Goal: Transaction & Acquisition: Book appointment/travel/reservation

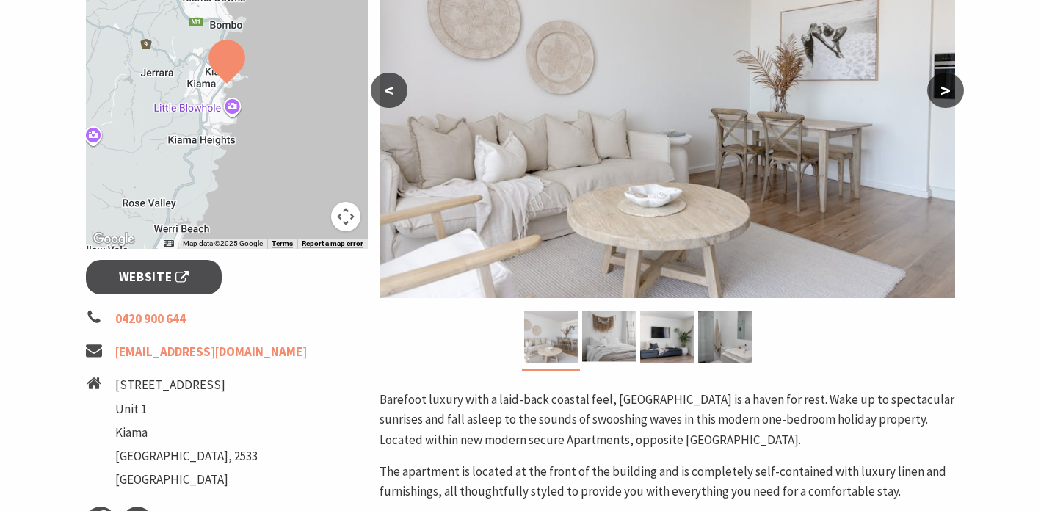
scroll to position [394, 0]
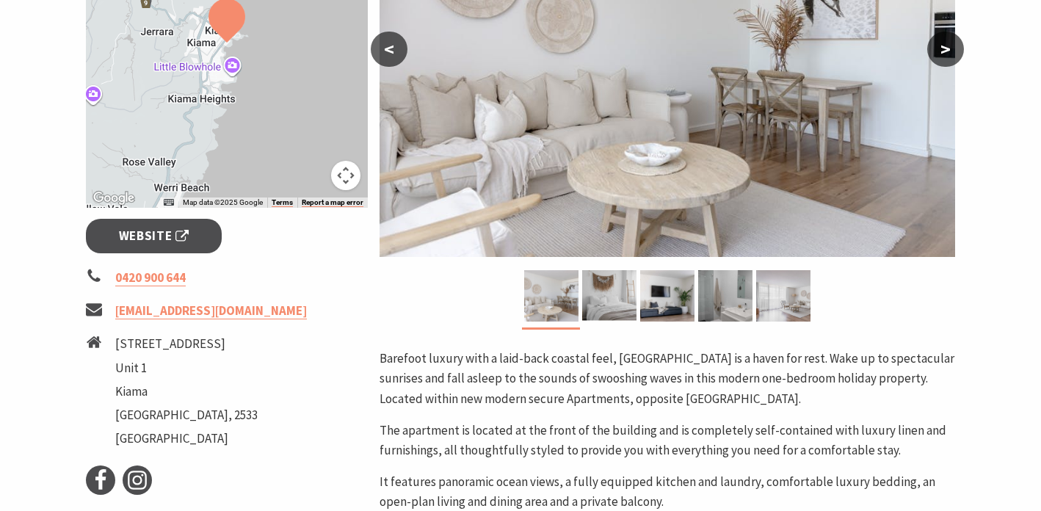
click at [952, 50] on button ">" at bounding box center [945, 49] width 37 height 35
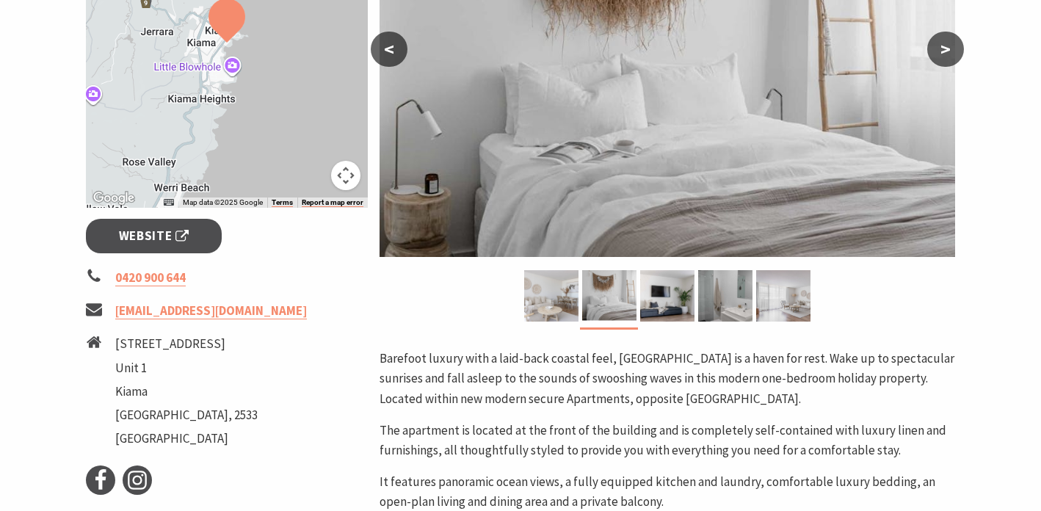
click at [952, 50] on button ">" at bounding box center [945, 49] width 37 height 35
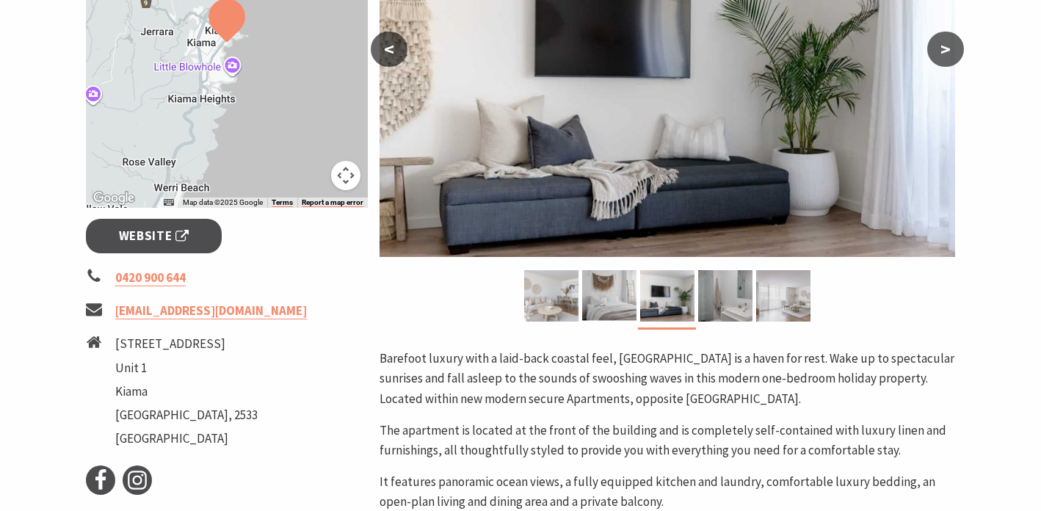
click at [952, 50] on button ">" at bounding box center [945, 49] width 37 height 35
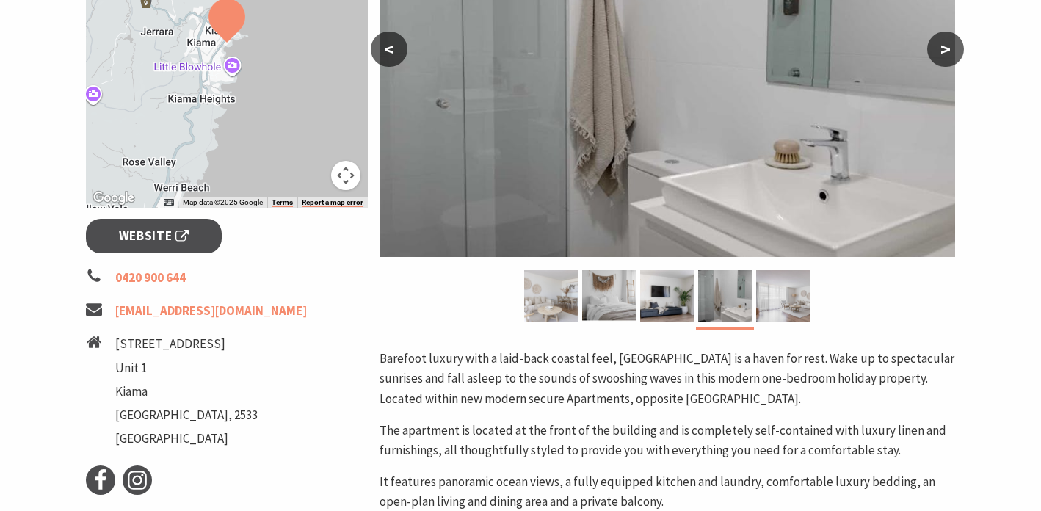
click at [952, 50] on button ">" at bounding box center [945, 49] width 37 height 35
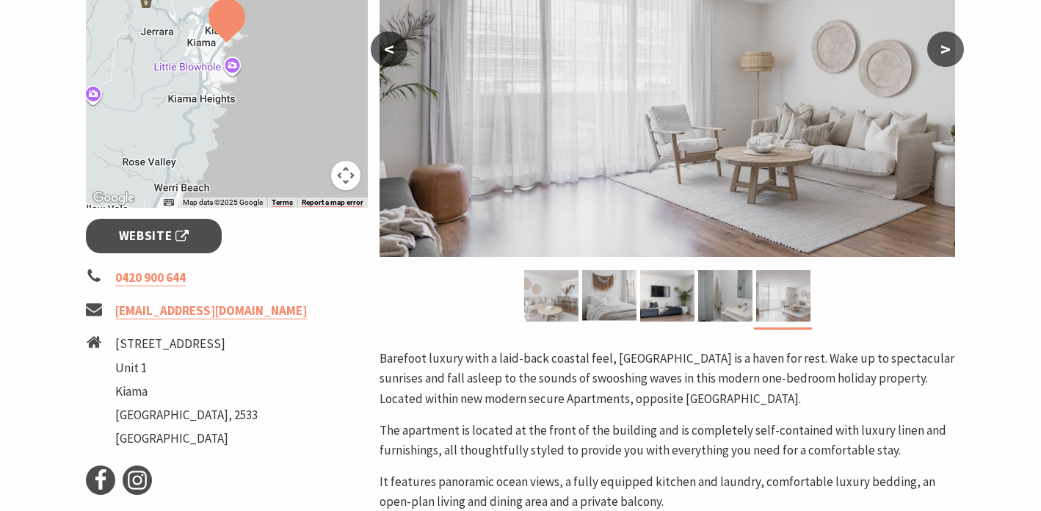
click at [952, 50] on button ">" at bounding box center [945, 49] width 37 height 35
click at [951, 49] on button ">" at bounding box center [945, 49] width 37 height 35
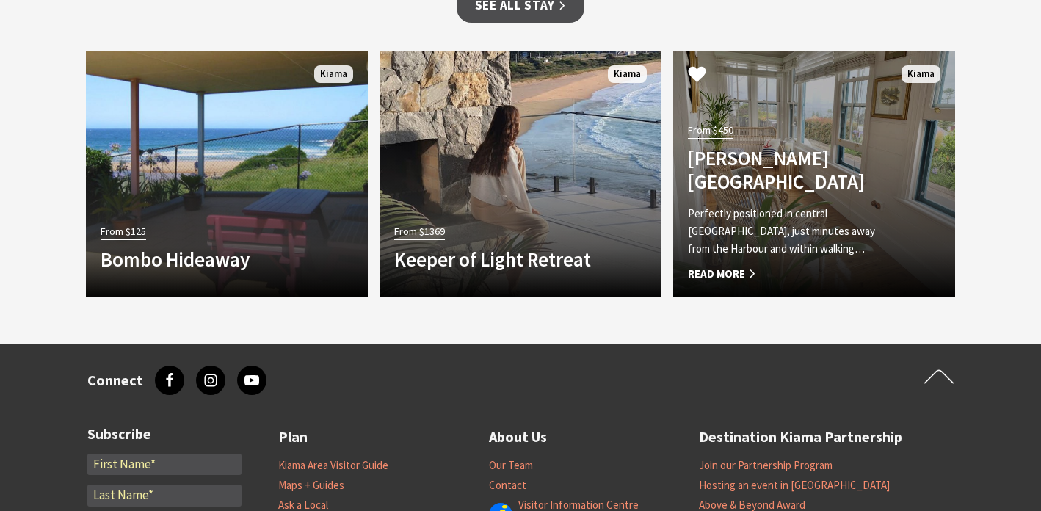
scroll to position [1518, 0]
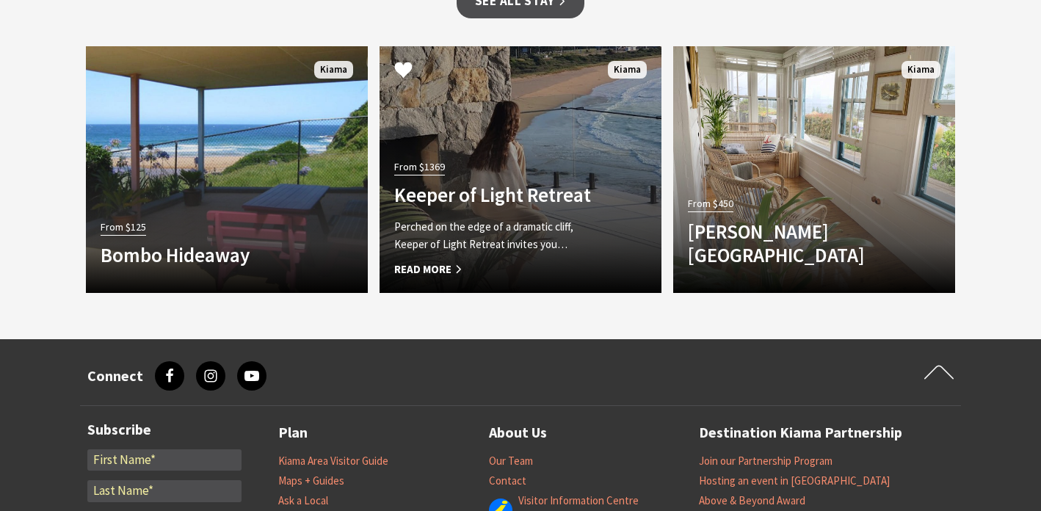
click at [605, 167] on div "From $1369 Keeper of Light Retreat Perched on the edge of a dramatic cliff, Kee…" at bounding box center [498, 217] width 239 height 122
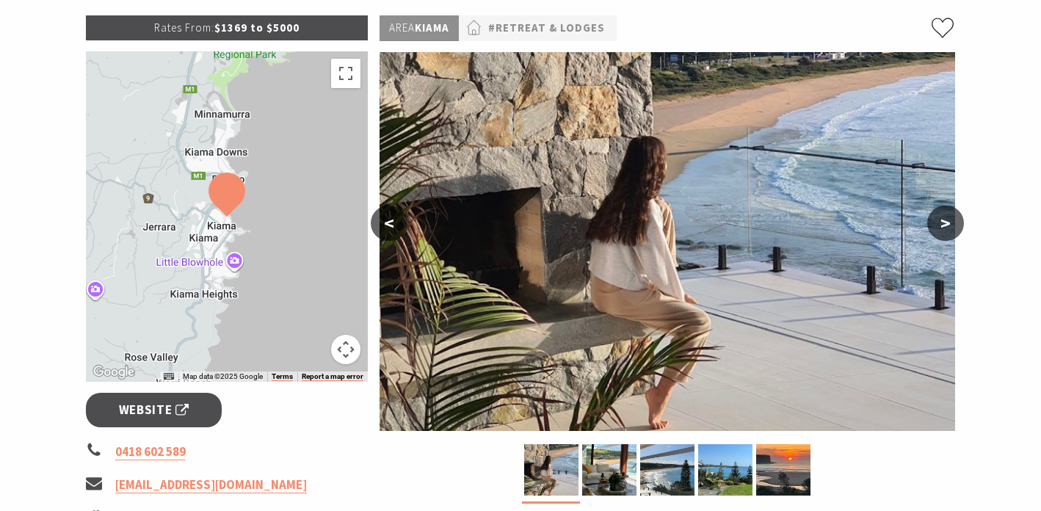
scroll to position [198, 0]
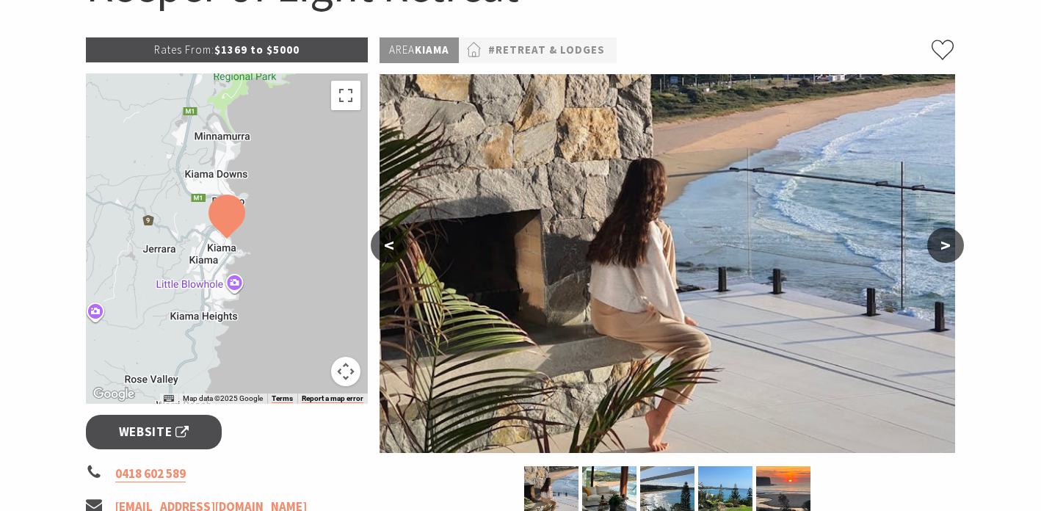
click at [949, 250] on button ">" at bounding box center [945, 245] width 37 height 35
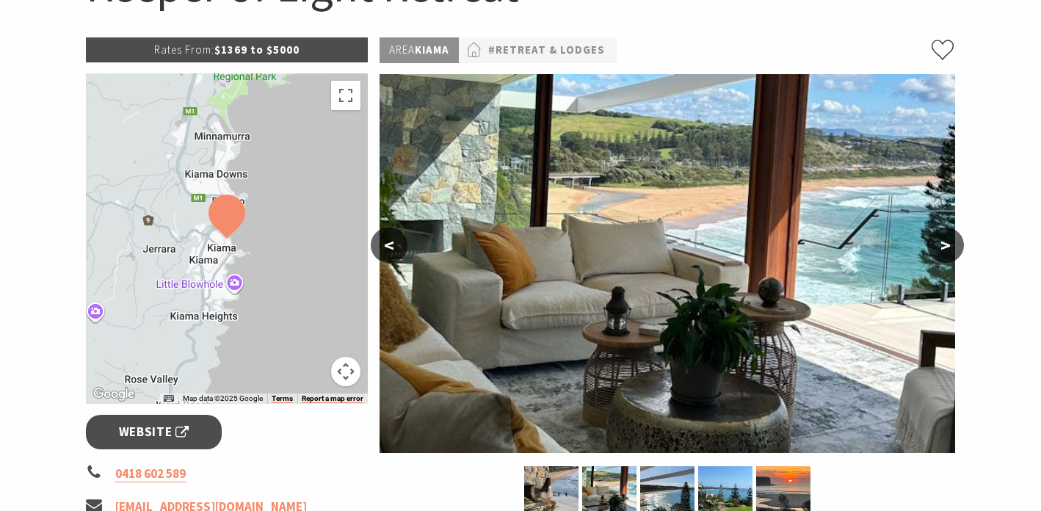
click at [949, 250] on button ">" at bounding box center [945, 245] width 37 height 35
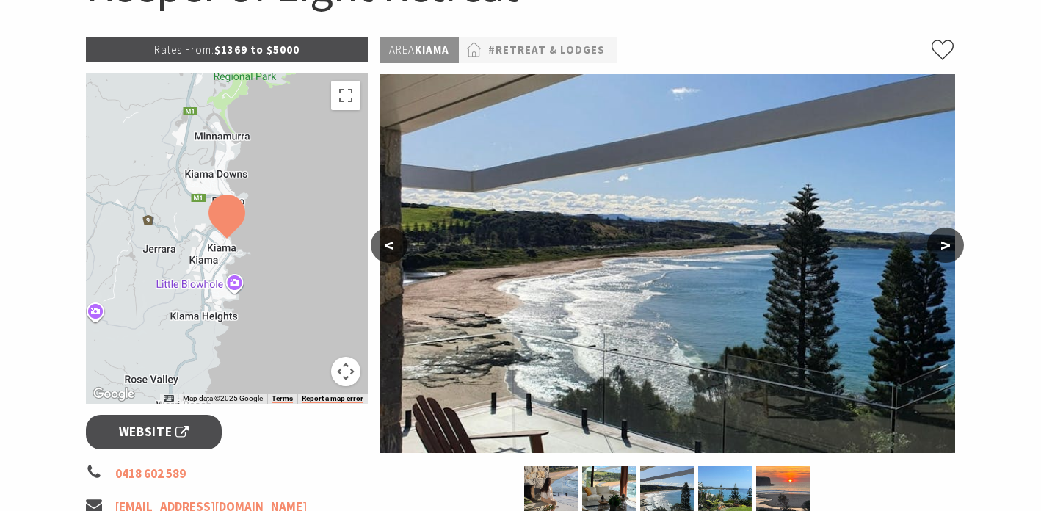
click at [949, 250] on button ">" at bounding box center [945, 245] width 37 height 35
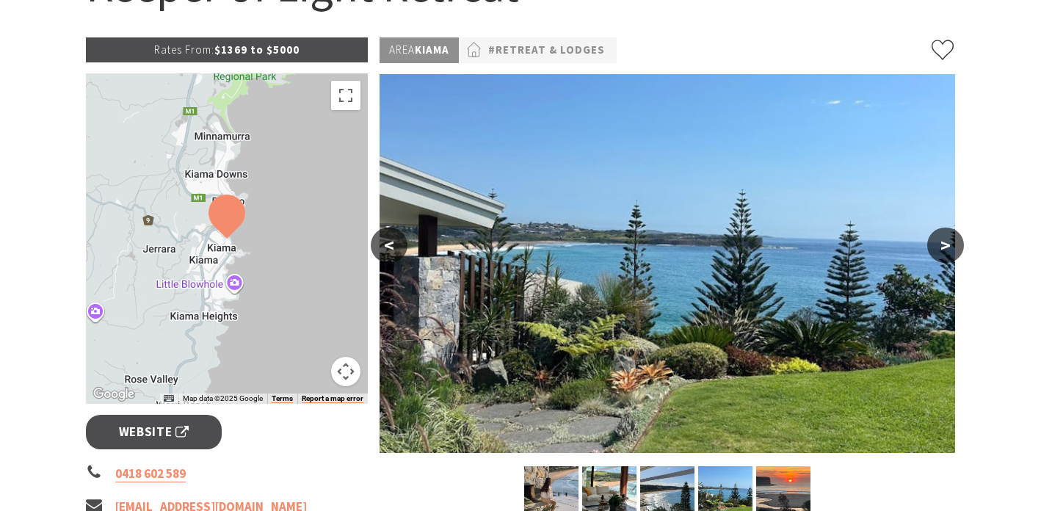
click at [949, 250] on button ">" at bounding box center [945, 245] width 37 height 35
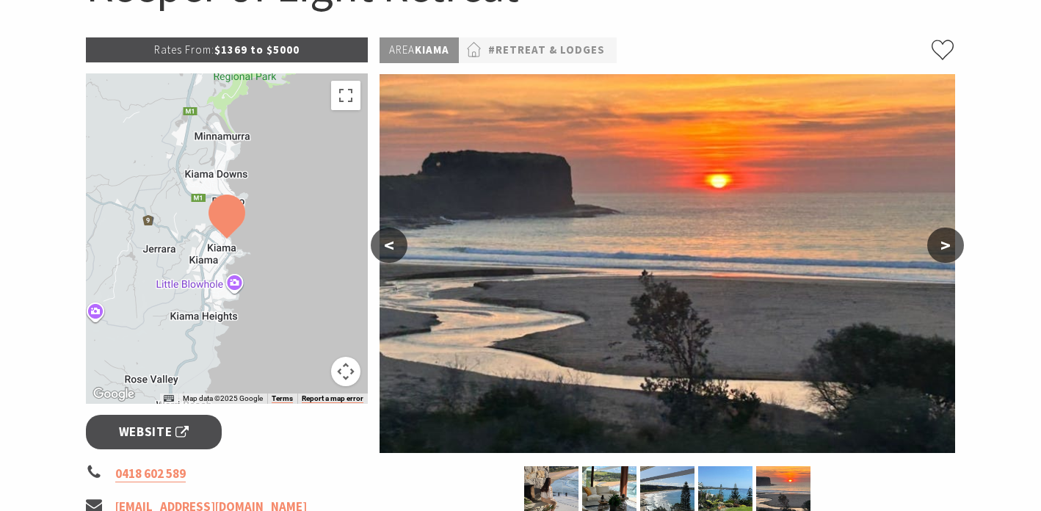
click at [949, 250] on button ">" at bounding box center [945, 245] width 37 height 35
click at [949, 246] on button ">" at bounding box center [945, 245] width 37 height 35
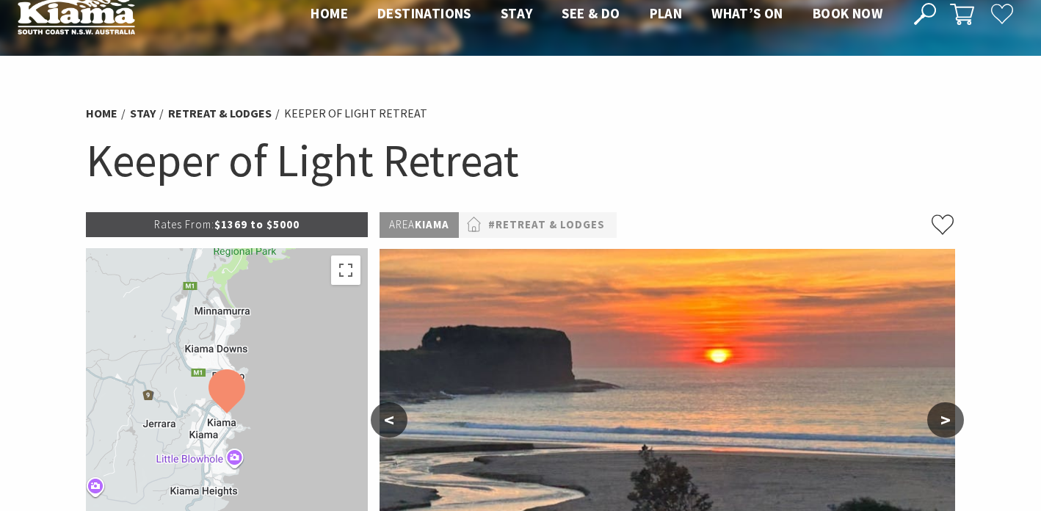
scroll to position [23, 0]
click at [536, 352] on img at bounding box center [666, 438] width 575 height 379
click at [274, 222] on p "Rates From: $1369 to $5000" at bounding box center [227, 224] width 282 height 25
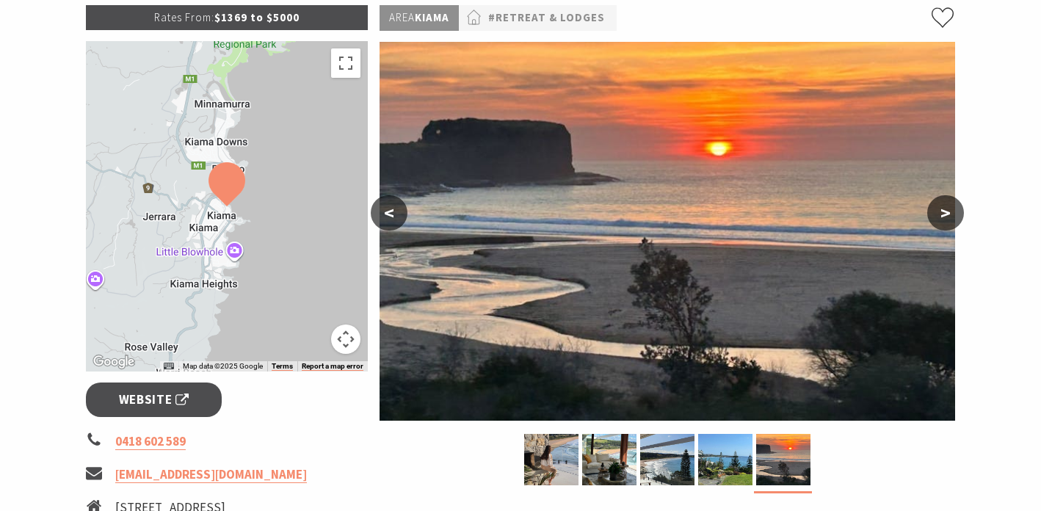
scroll to position [235, 0]
